Goal: Task Accomplishment & Management: Manage account settings

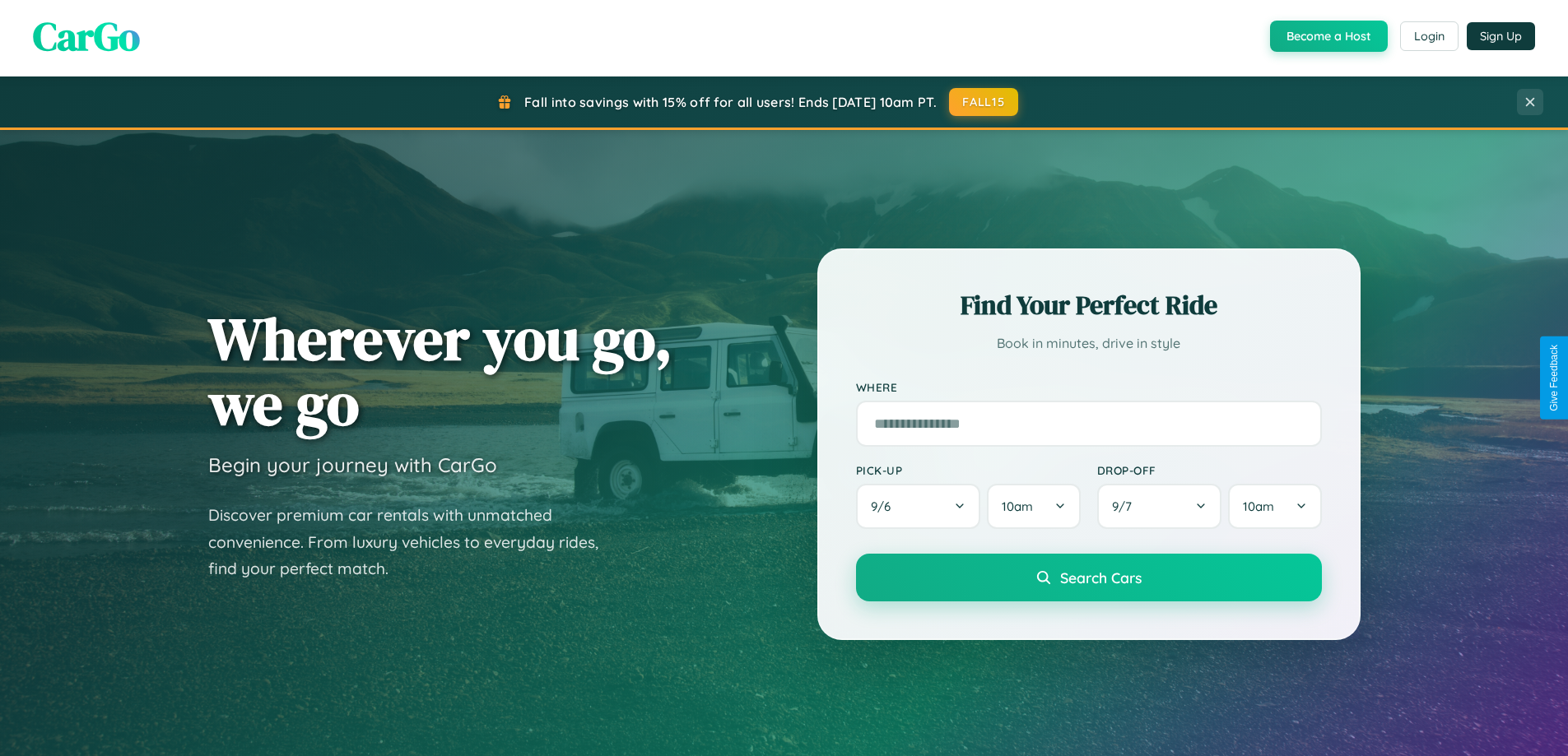
scroll to position [3166, 0]
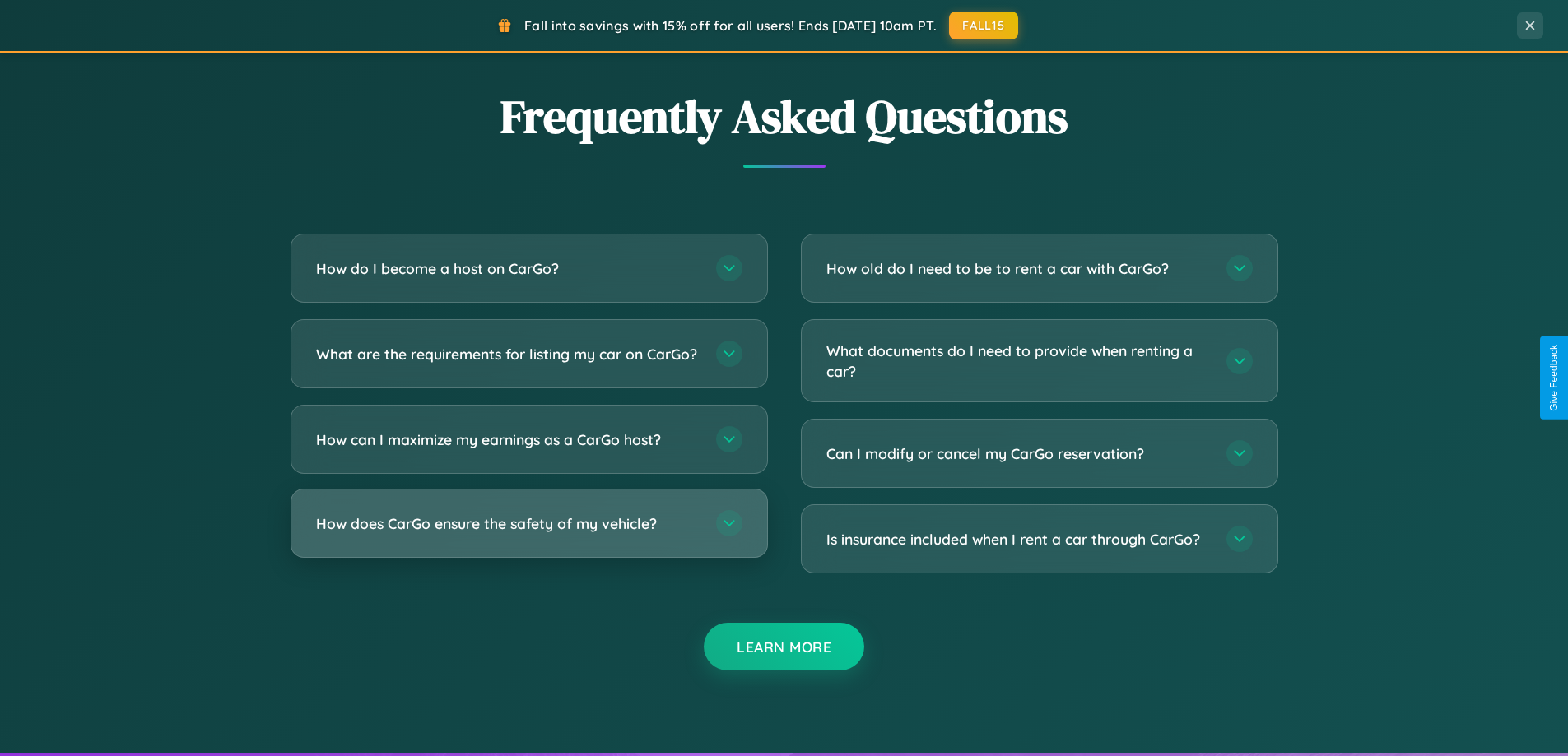
click at [528, 534] on h3 "How does CarGo ensure the safety of my vehicle?" at bounding box center [508, 524] width 384 height 21
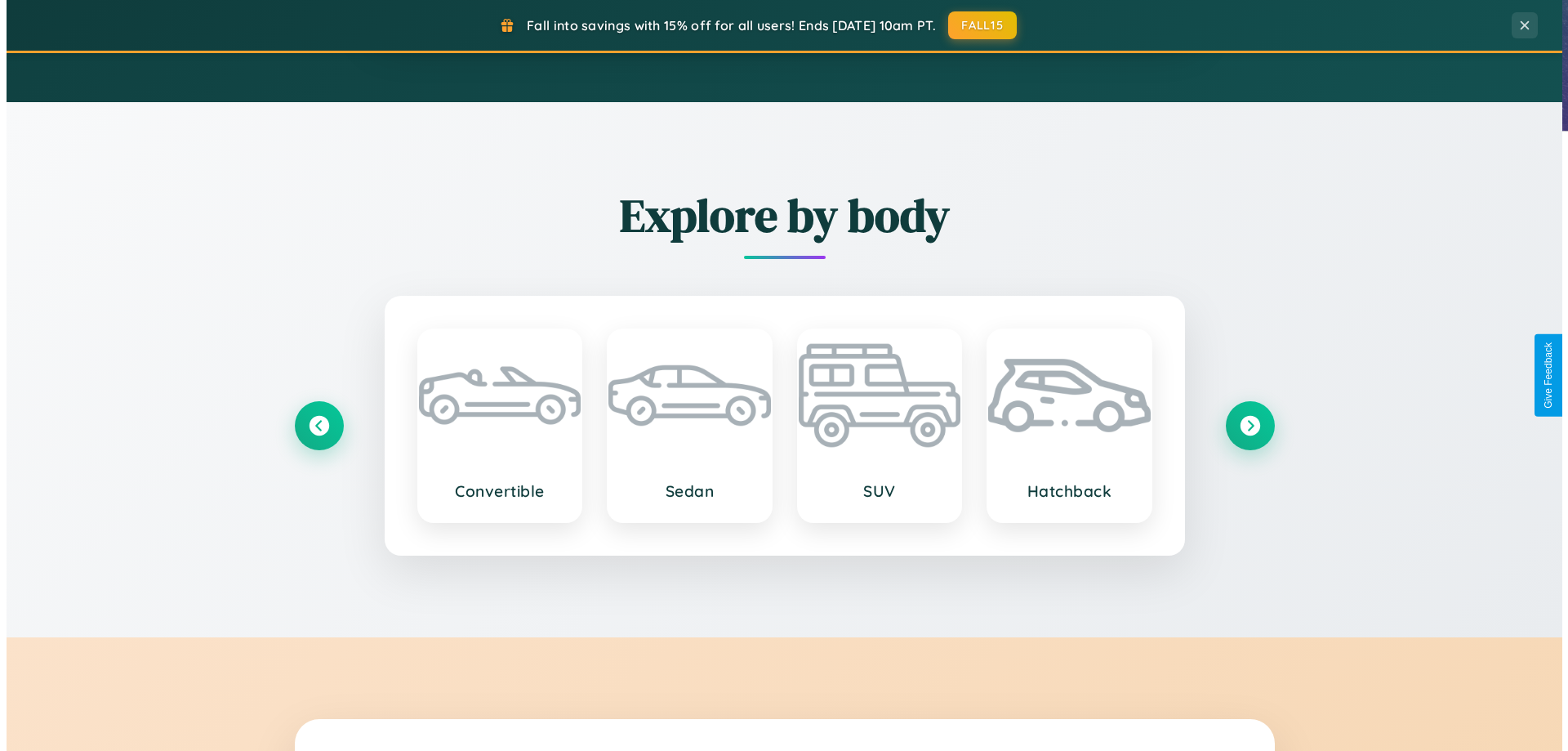
scroll to position [0, 0]
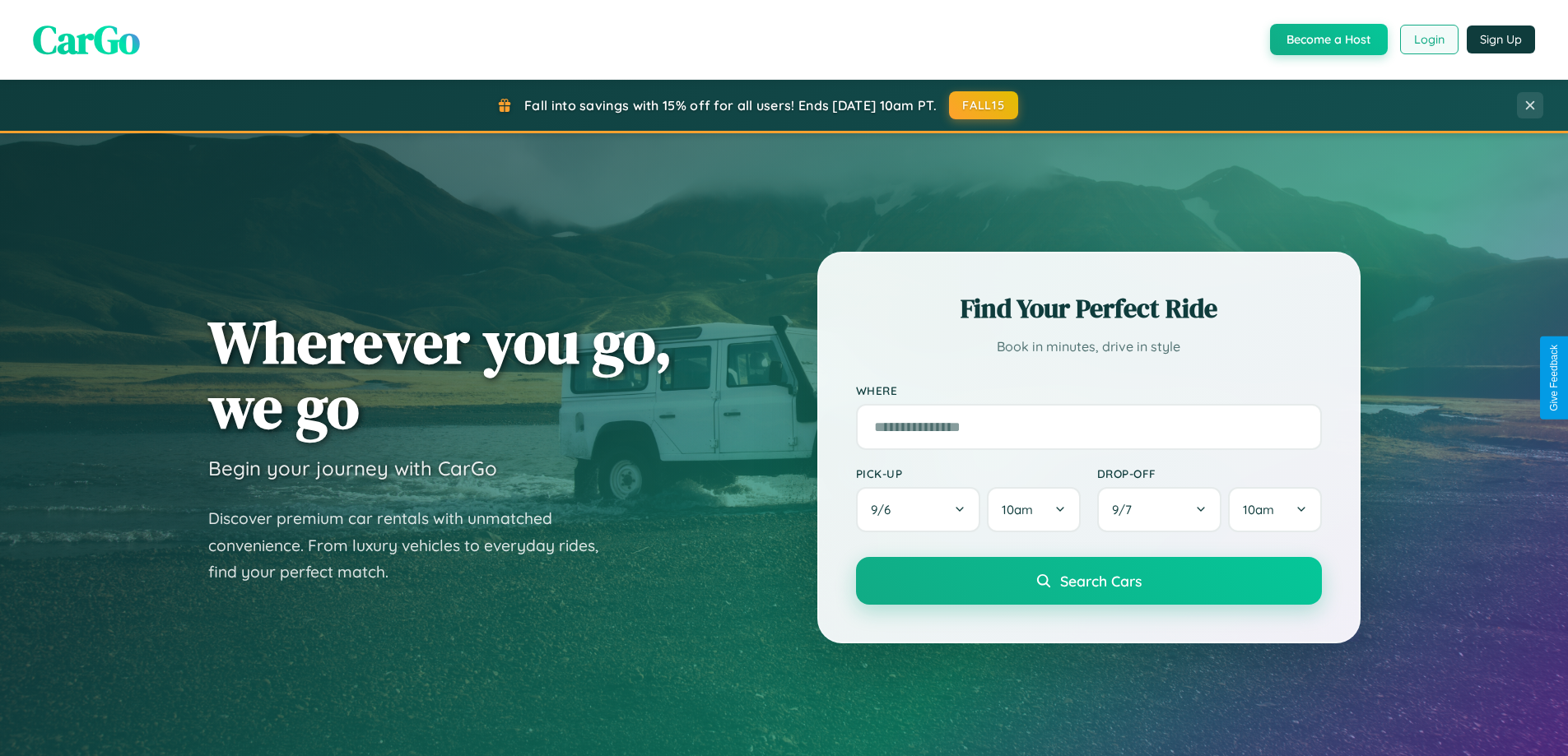
click at [1429, 40] on button "Login" at bounding box center [1429, 40] width 59 height 29
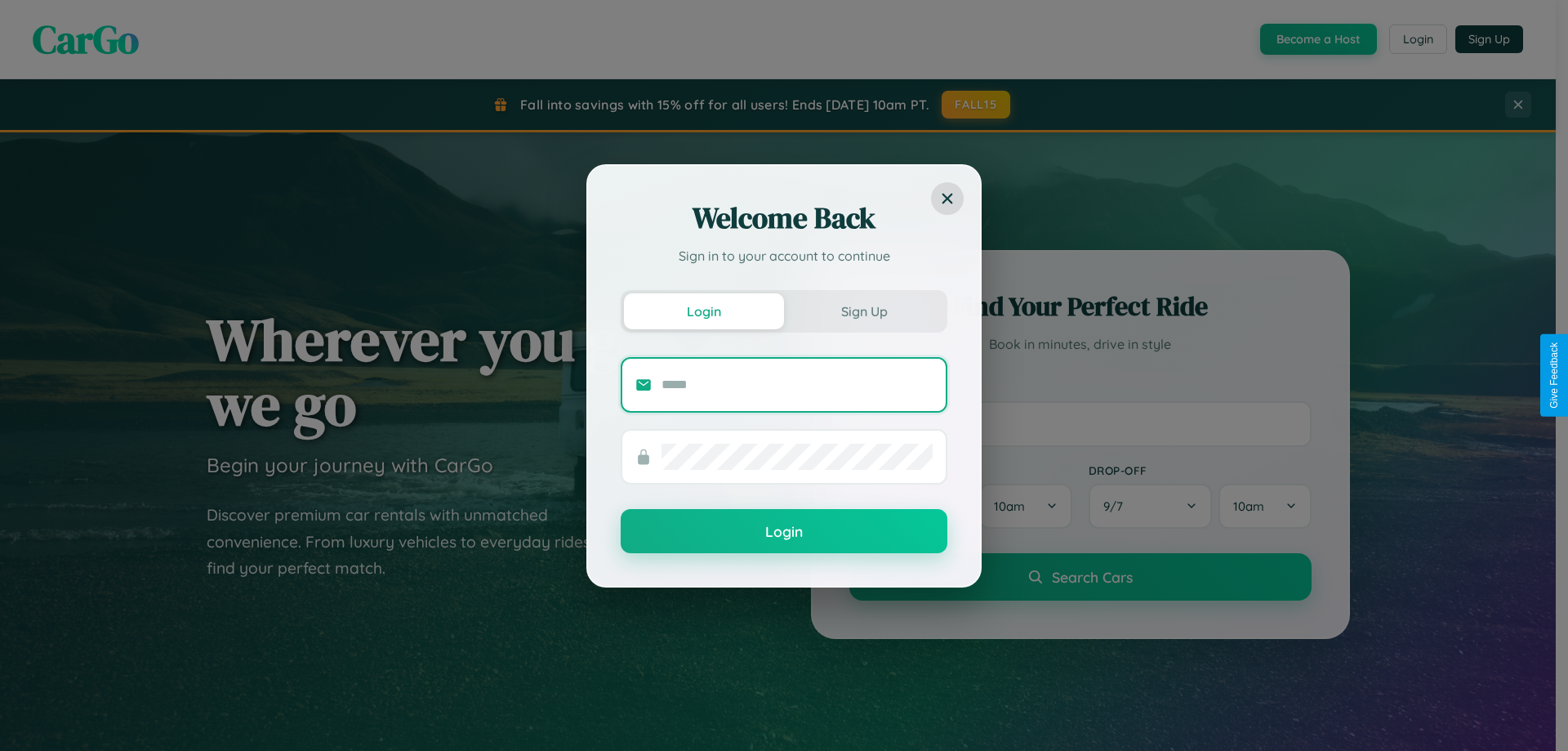
click at [798, 384] on input "text" at bounding box center [798, 384] width 272 height 26
type input "**********"
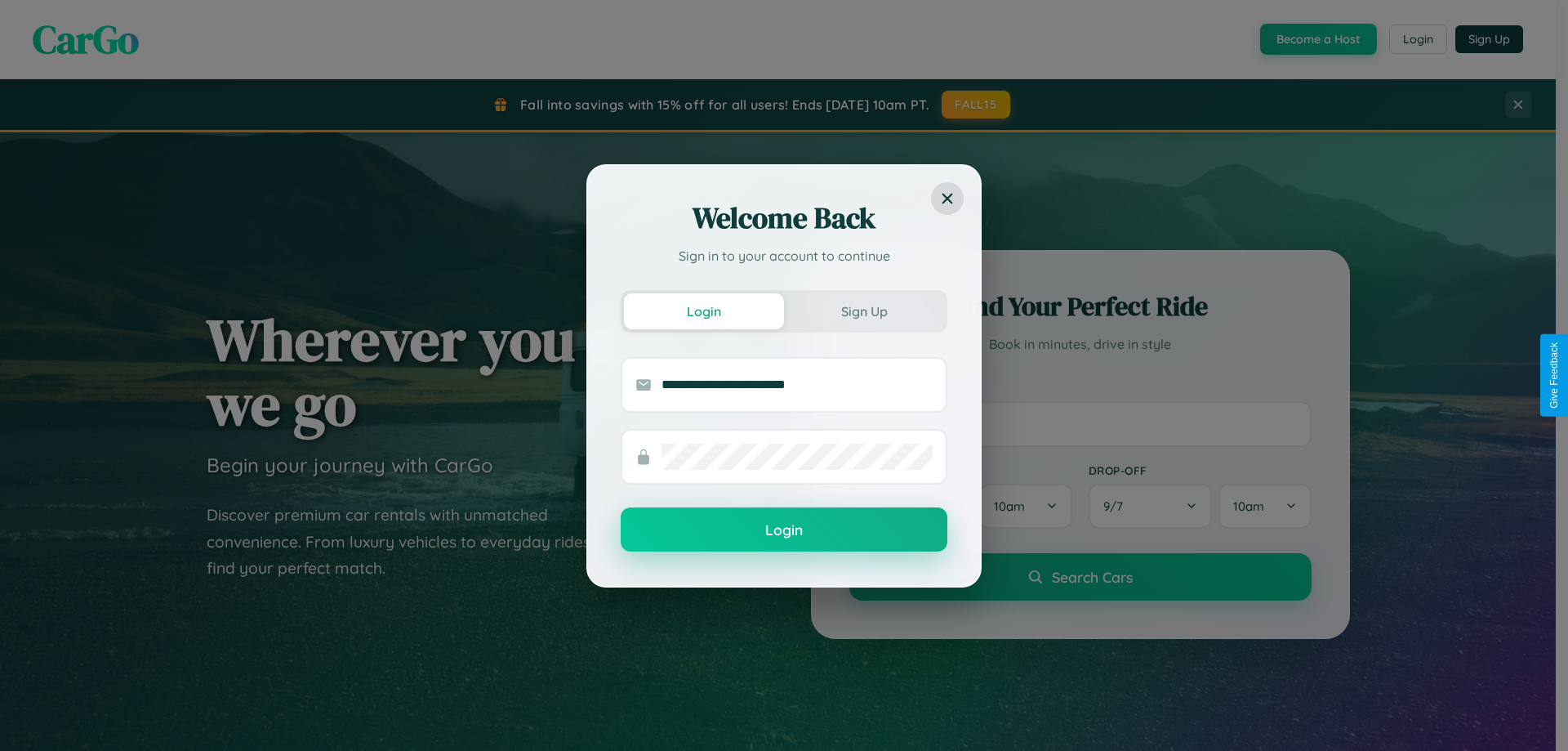
click at [784, 531] on button "Login" at bounding box center [784, 530] width 327 height 44
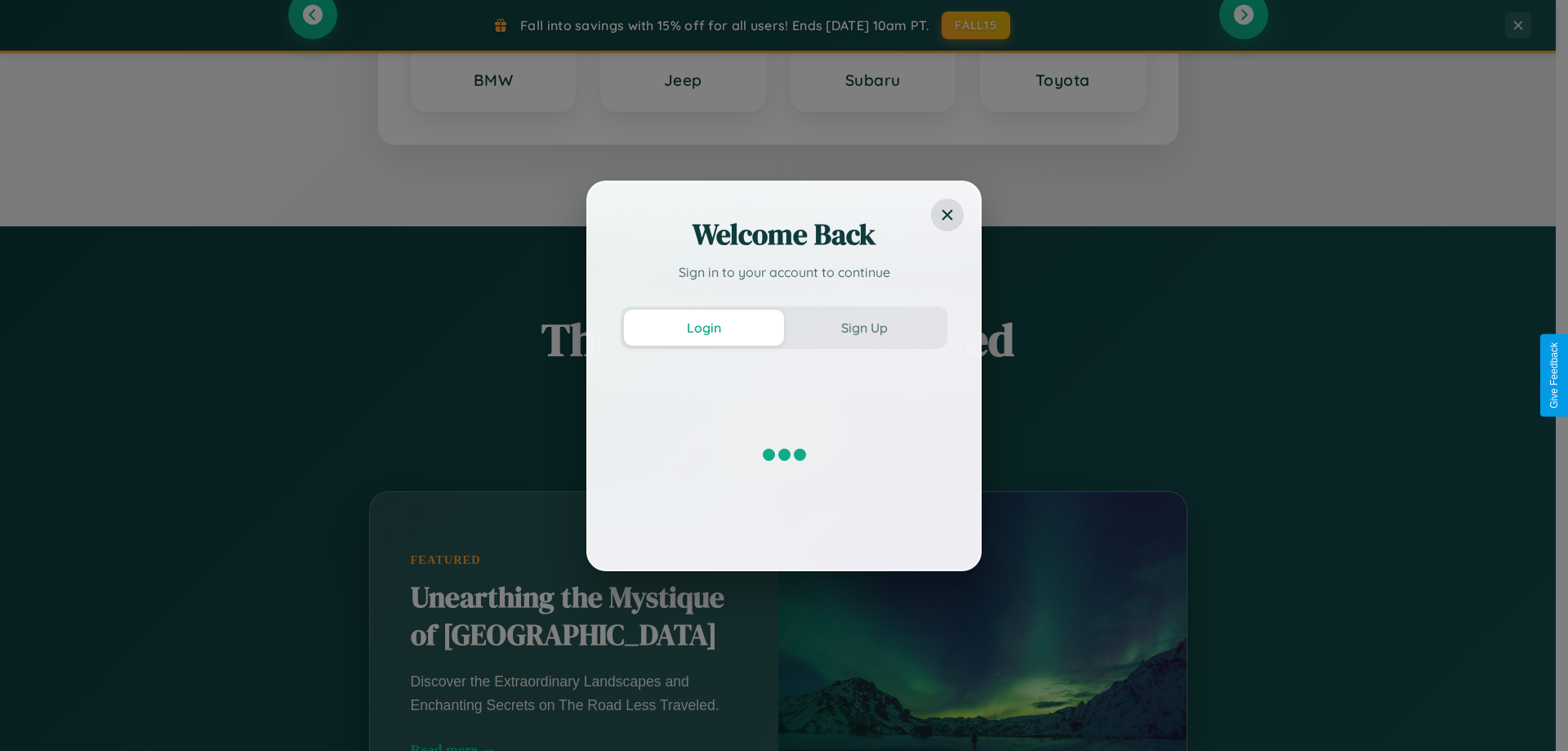
scroll to position [704, 0]
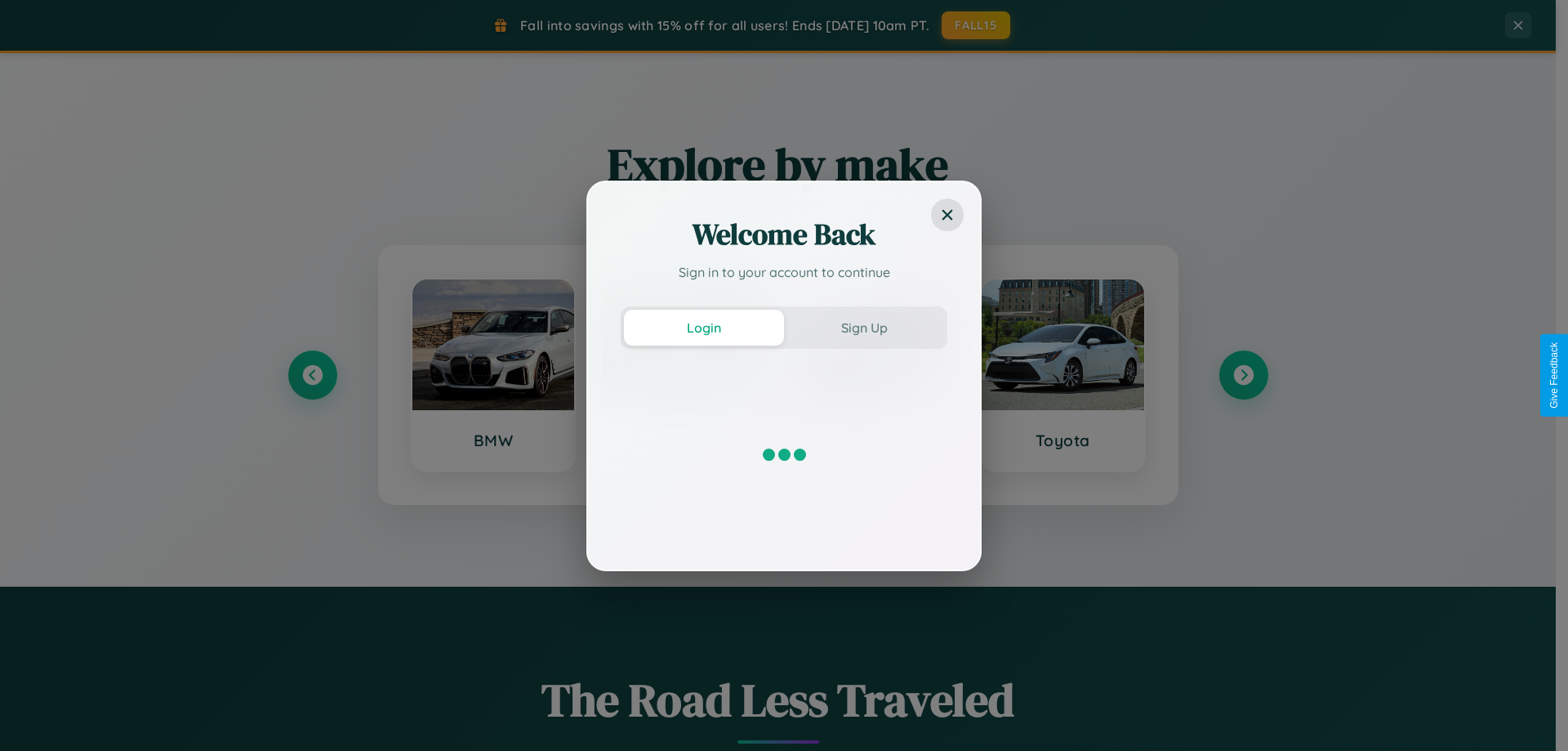
click at [1243, 375] on div "Welcome Back Sign in to your account to continue Login Sign Up" at bounding box center [784, 375] width 1568 height 751
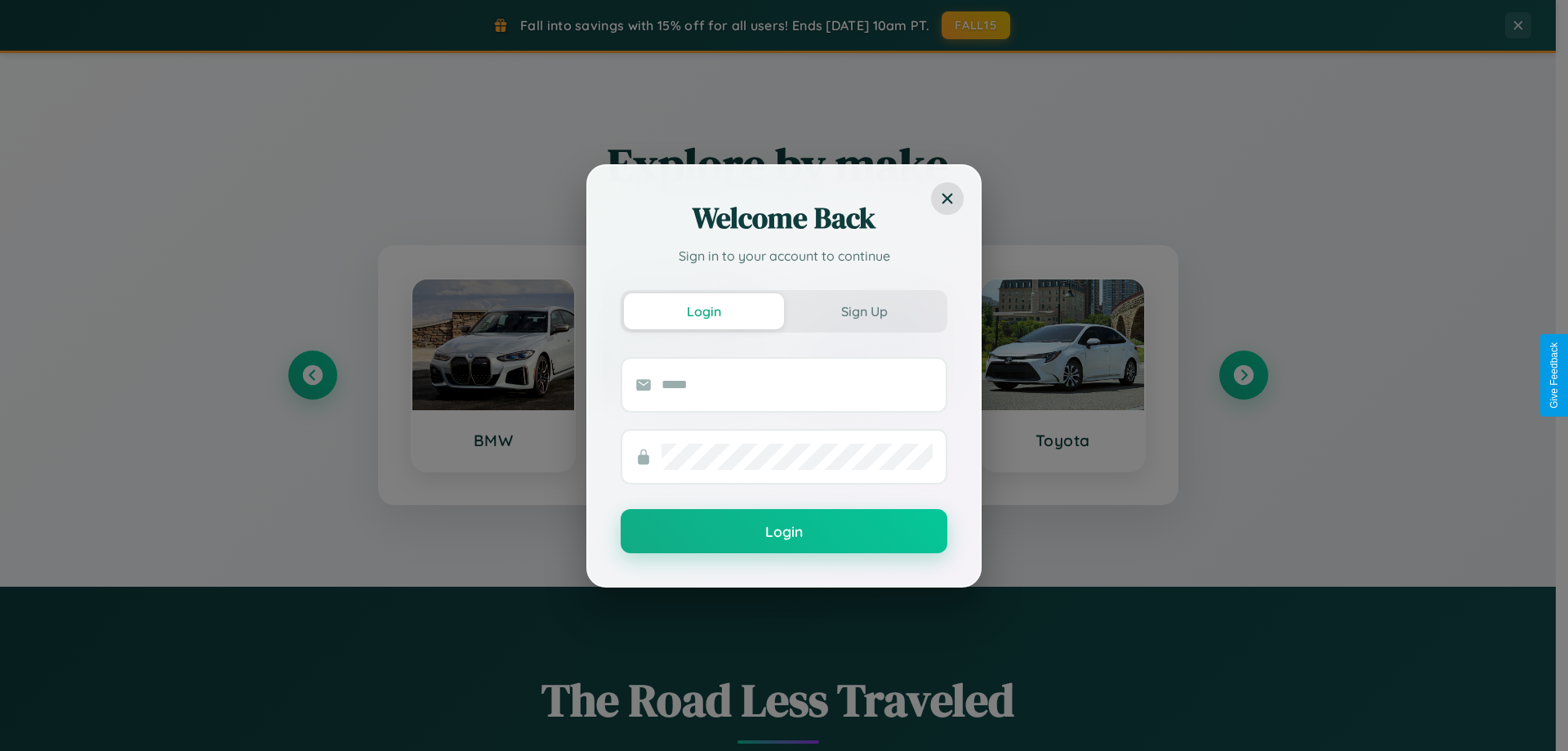
click at [977, 26] on div "Welcome Back Sign in to your account to continue Login Sign Up Login" at bounding box center [784, 375] width 1568 height 751
